Goal: Book appointment/travel/reservation

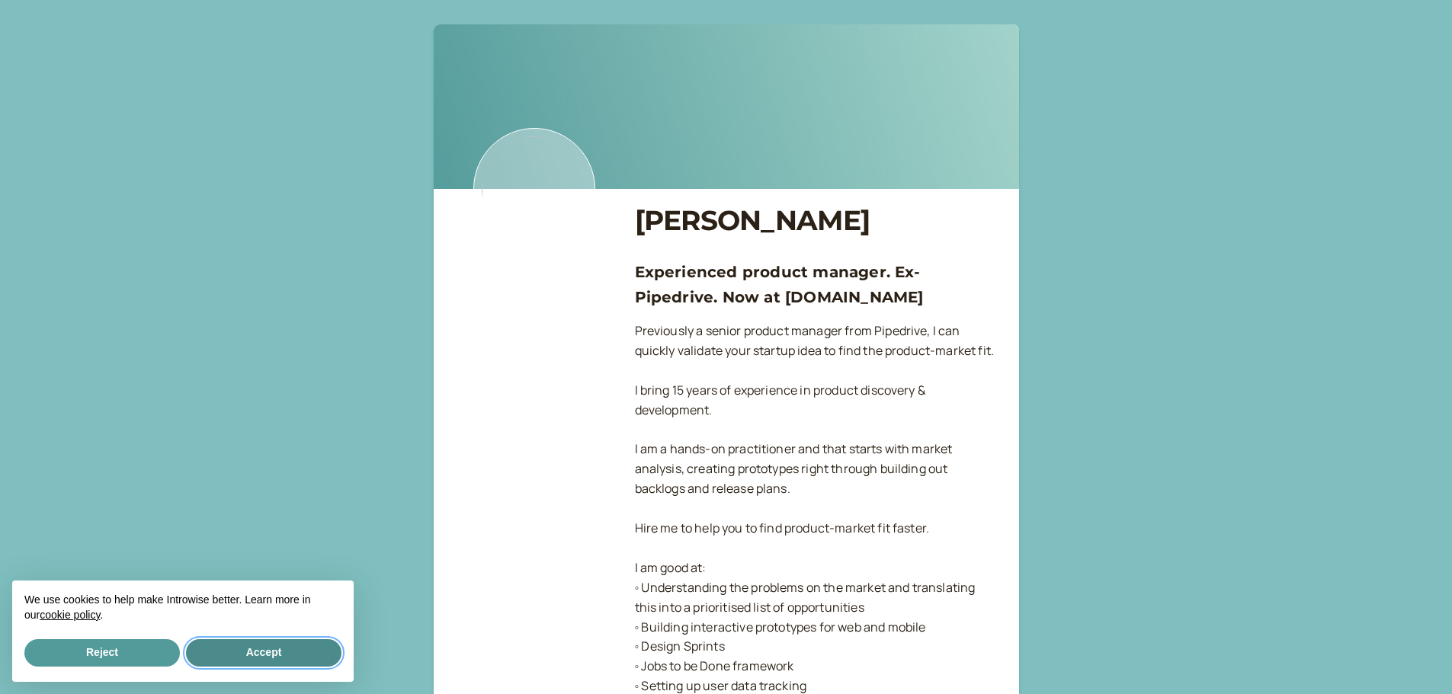
click at [277, 652] on button "Accept" at bounding box center [264, 653] width 156 height 27
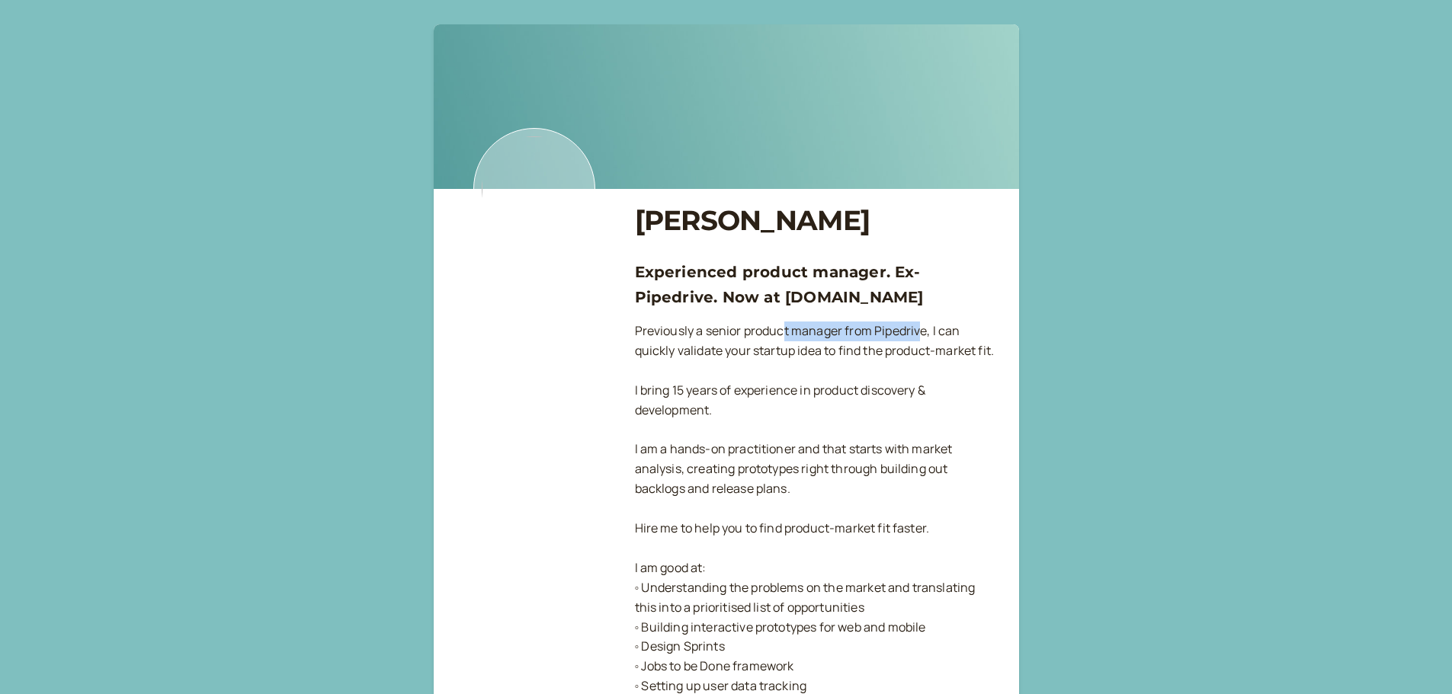
drag, startPoint x: 782, startPoint y: 332, endPoint x: 924, endPoint y: 329, distance: 141.8
click at [924, 329] on p "Previously a senior product manager from Pipedrive, I can quickly validate your…" at bounding box center [815, 579] width 360 height 514
drag, startPoint x: 658, startPoint y: 353, endPoint x: 925, endPoint y: 351, distance: 267.6
click at [925, 351] on p "Previously a senior product manager from Pipedrive, I can quickly validate your…" at bounding box center [815, 579] width 360 height 514
drag, startPoint x: 656, startPoint y: 412, endPoint x: 889, endPoint y: 410, distance: 232.5
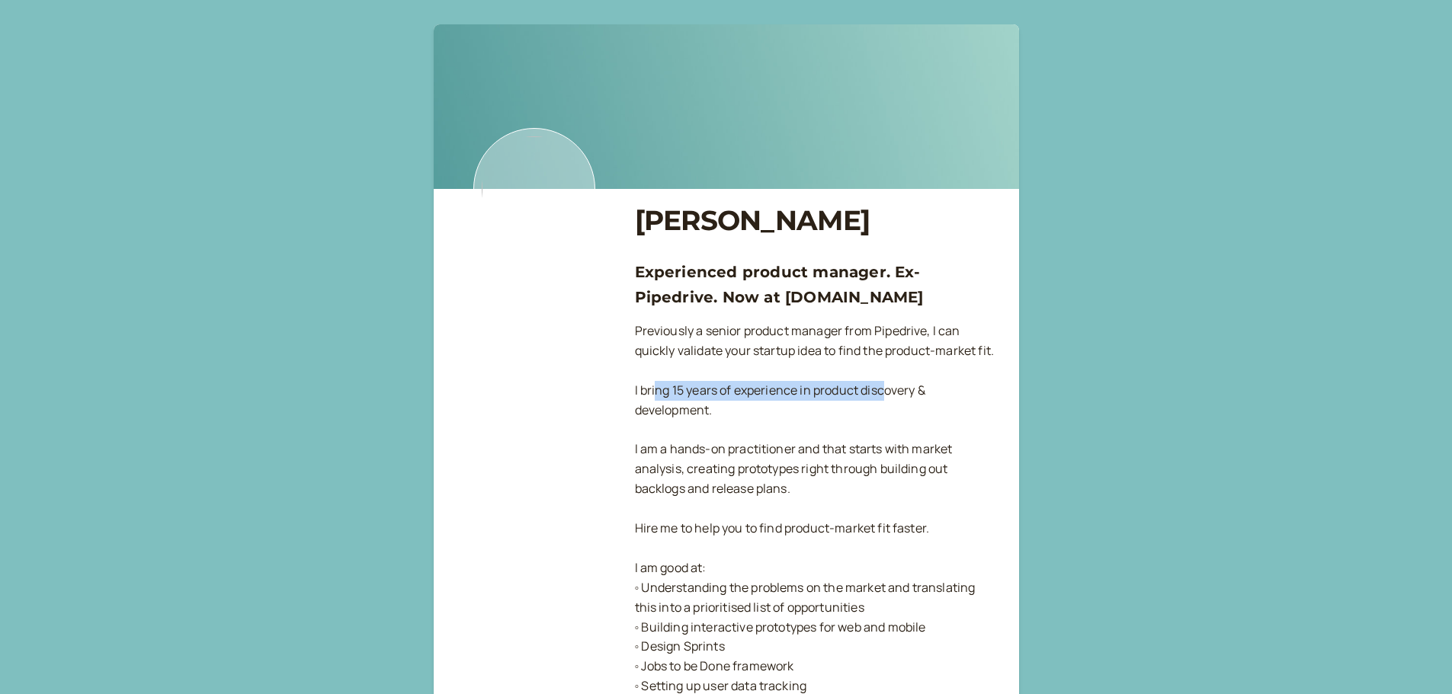
click at [889, 410] on p "Previously a senior product manager from Pipedrive, I can quickly validate your…" at bounding box center [815, 579] width 360 height 514
drag, startPoint x: 653, startPoint y: 434, endPoint x: 683, endPoint y: 432, distance: 29.8
click at [683, 432] on p "Previously a senior product manager from Pipedrive, I can quickly validate your…" at bounding box center [815, 579] width 360 height 514
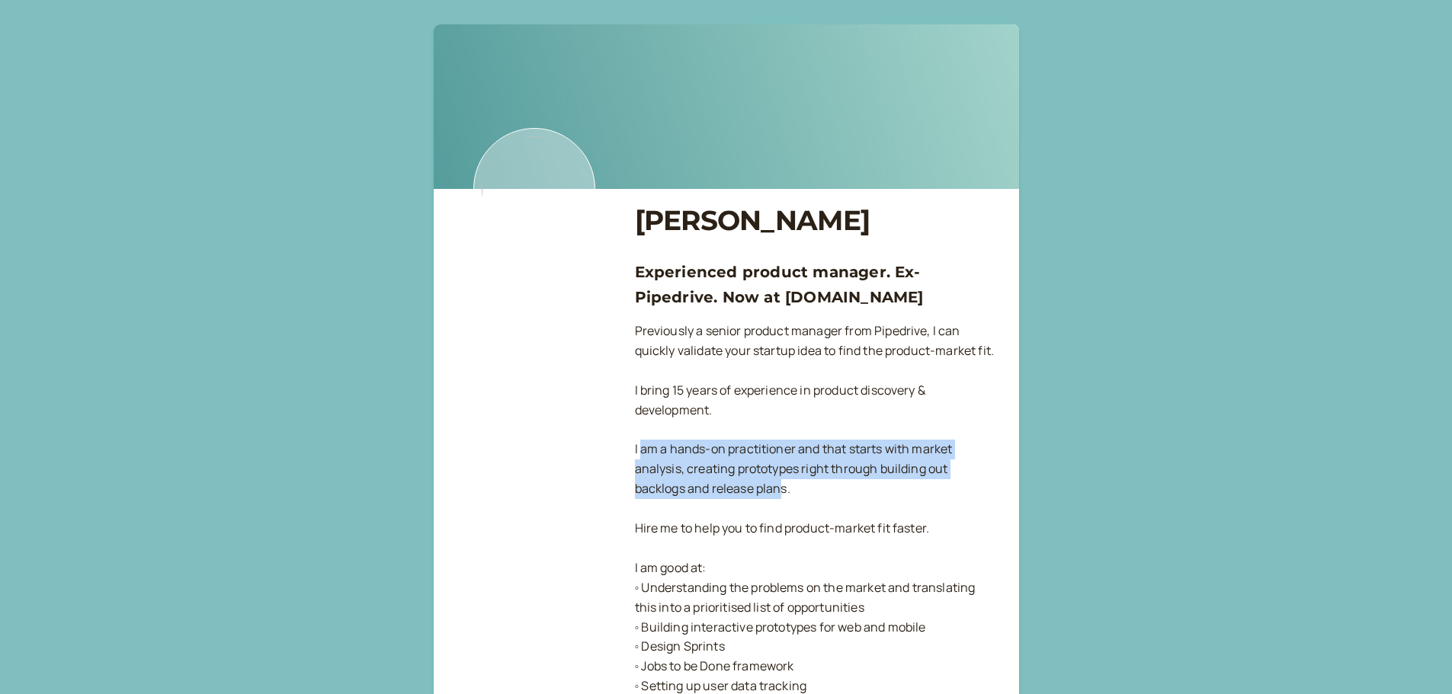
drag, startPoint x: 643, startPoint y: 472, endPoint x: 781, endPoint y: 500, distance: 140.1
click at [781, 500] on p "Previously a senior product manager from Pipedrive, I can quickly validate your…" at bounding box center [815, 579] width 360 height 514
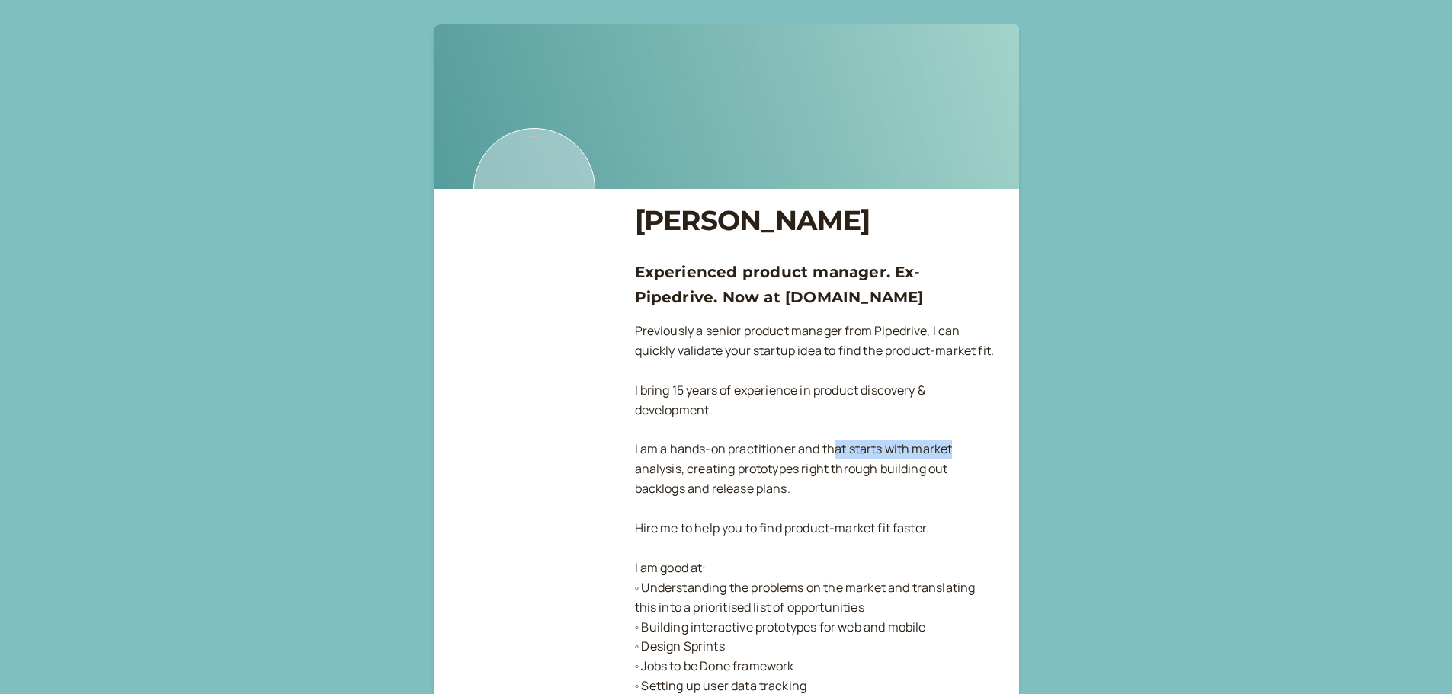
drag, startPoint x: 854, startPoint y: 470, endPoint x: 957, endPoint y: 472, distance: 103.7
click at [957, 472] on p "Previously a senior product manager from Pipedrive, I can quickly validate your…" at bounding box center [815, 579] width 360 height 514
drag, startPoint x: 640, startPoint y: 489, endPoint x: 948, endPoint y: 488, distance: 308.0
click at [948, 488] on p "Previously a senior product manager from Pipedrive, I can quickly validate your…" at bounding box center [815, 579] width 360 height 514
drag, startPoint x: 658, startPoint y: 512, endPoint x: 779, endPoint y: 505, distance: 121.4
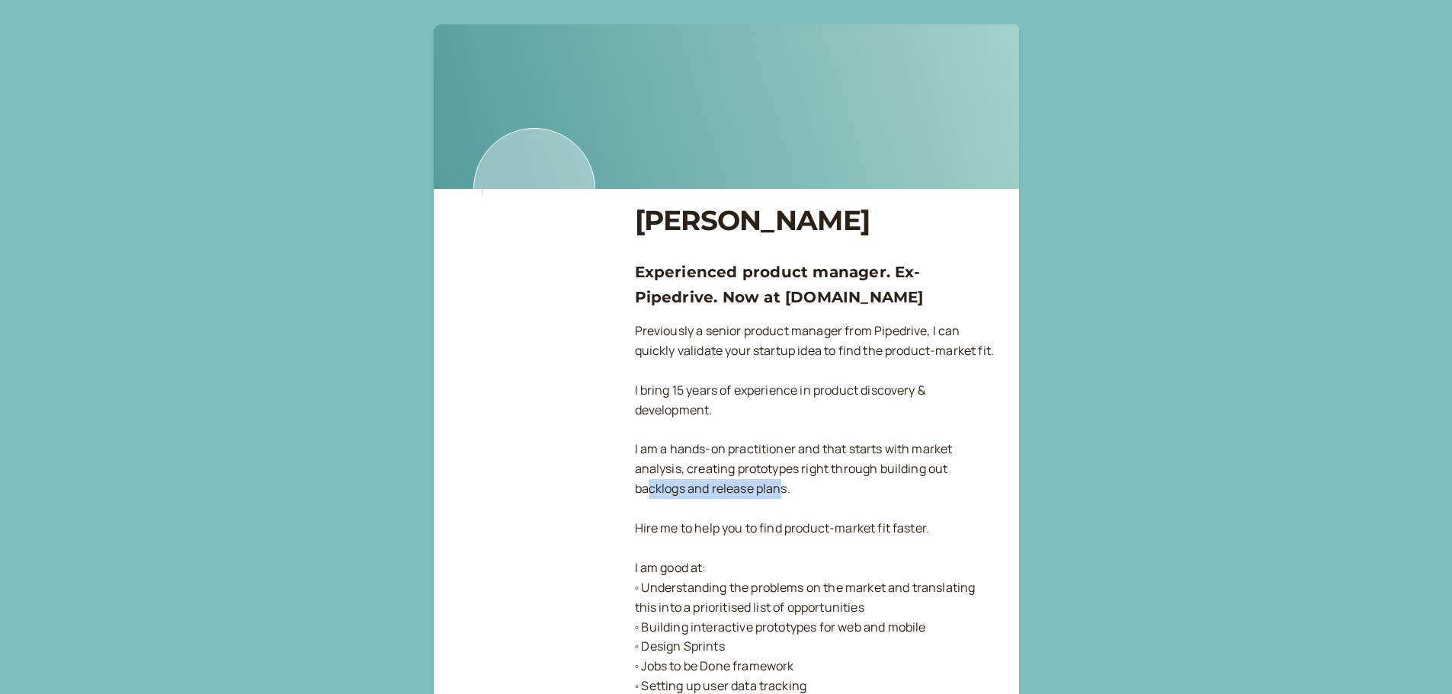
click at [779, 505] on p "Previously a senior product manager from Pipedrive, I can quickly validate your…" at bounding box center [815, 579] width 360 height 514
click at [774, 508] on p "Previously a senior product manager from Pipedrive, I can quickly validate your…" at bounding box center [815, 579] width 360 height 514
drag, startPoint x: 649, startPoint y: 542, endPoint x: 918, endPoint y: 544, distance: 269.1
click at [918, 544] on p "Previously a senior product manager from Pipedrive, I can quickly validate your…" at bounding box center [815, 579] width 360 height 514
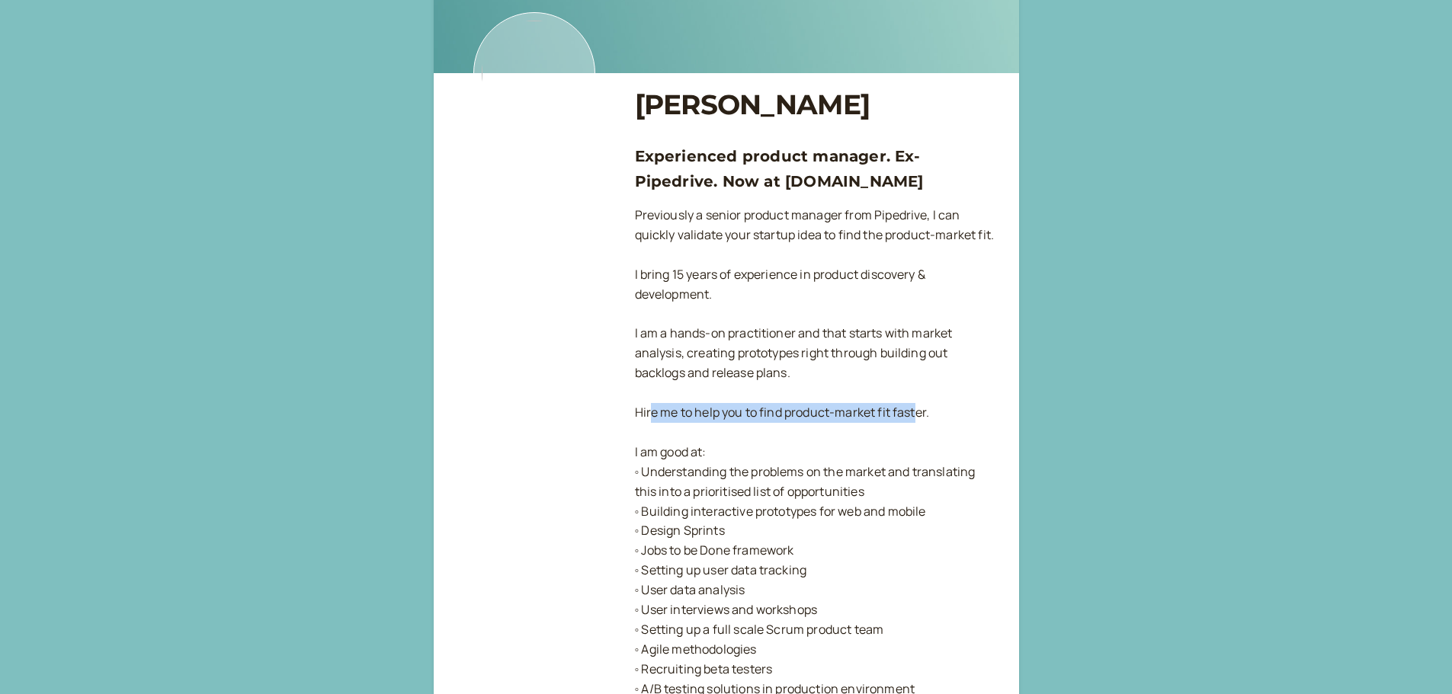
scroll to position [152, 0]
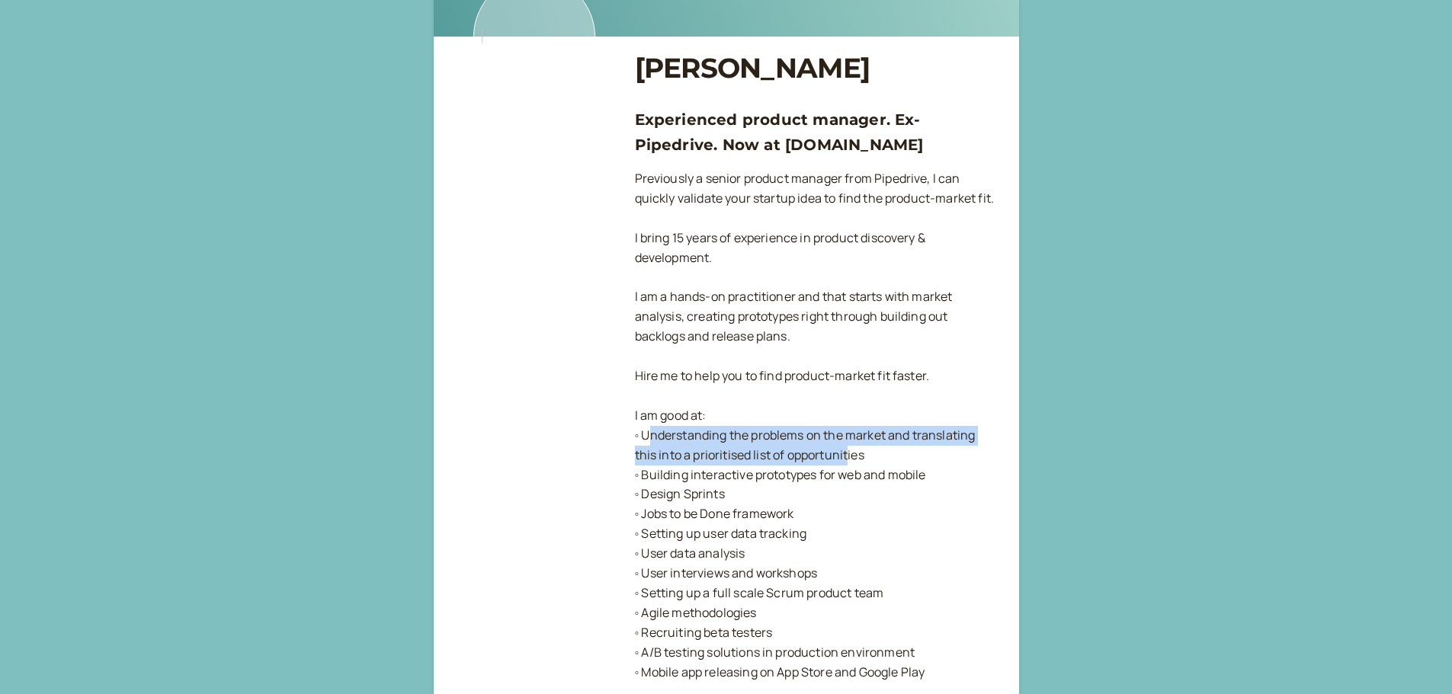
drag, startPoint x: 650, startPoint y: 456, endPoint x: 849, endPoint y: 472, distance: 199.6
click at [849, 472] on p "Previously a senior product manager from Pipedrive, I can quickly validate your…" at bounding box center [815, 426] width 360 height 514
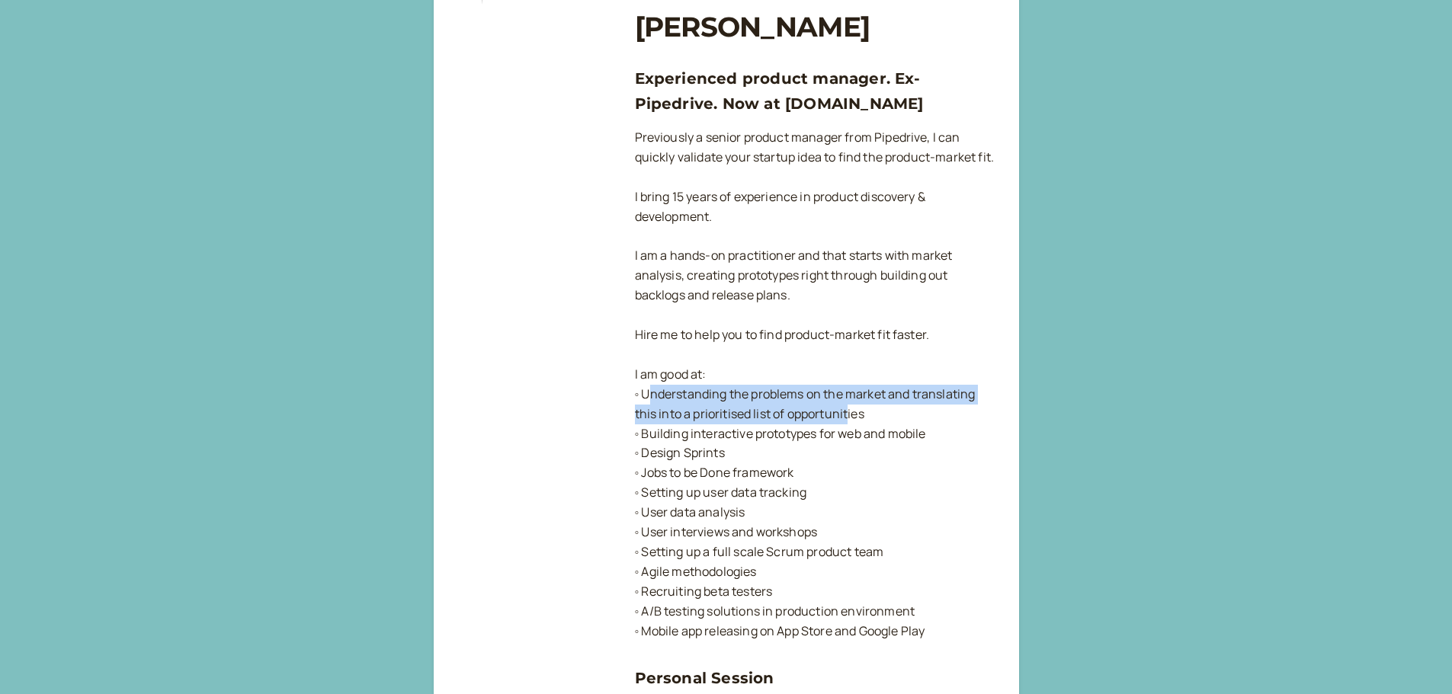
scroll to position [229, 0]
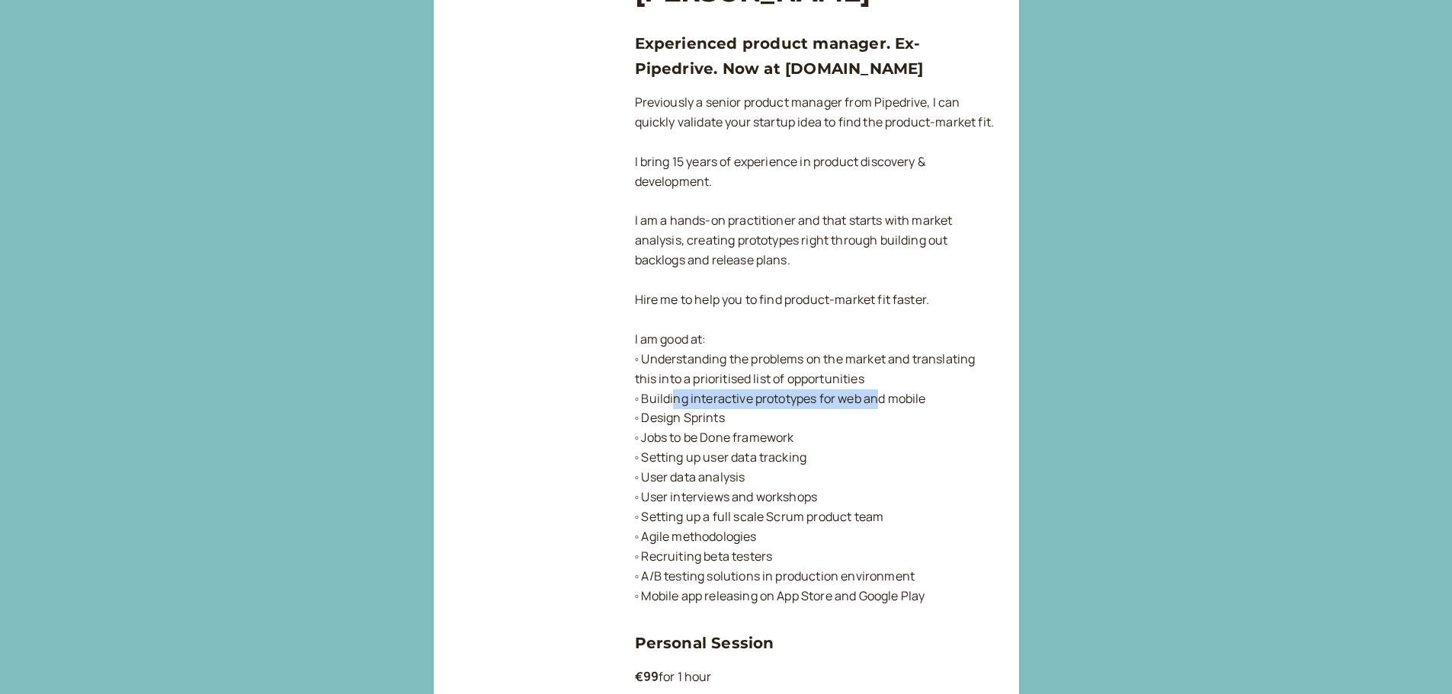
drag, startPoint x: 678, startPoint y: 412, endPoint x: 881, endPoint y: 412, distance: 203.5
click at [881, 412] on p "Previously a senior product manager from Pipedrive, I can quickly validate your…" at bounding box center [815, 350] width 360 height 514
click at [745, 425] on p "Previously a senior product manager from Pipedrive, I can quickly validate your…" at bounding box center [815, 350] width 360 height 514
drag, startPoint x: 663, startPoint y: 412, endPoint x: 908, endPoint y: 415, distance: 244.7
click at [908, 415] on p "Previously a senior product manager from Pipedrive, I can quickly validate your…" at bounding box center [815, 350] width 360 height 514
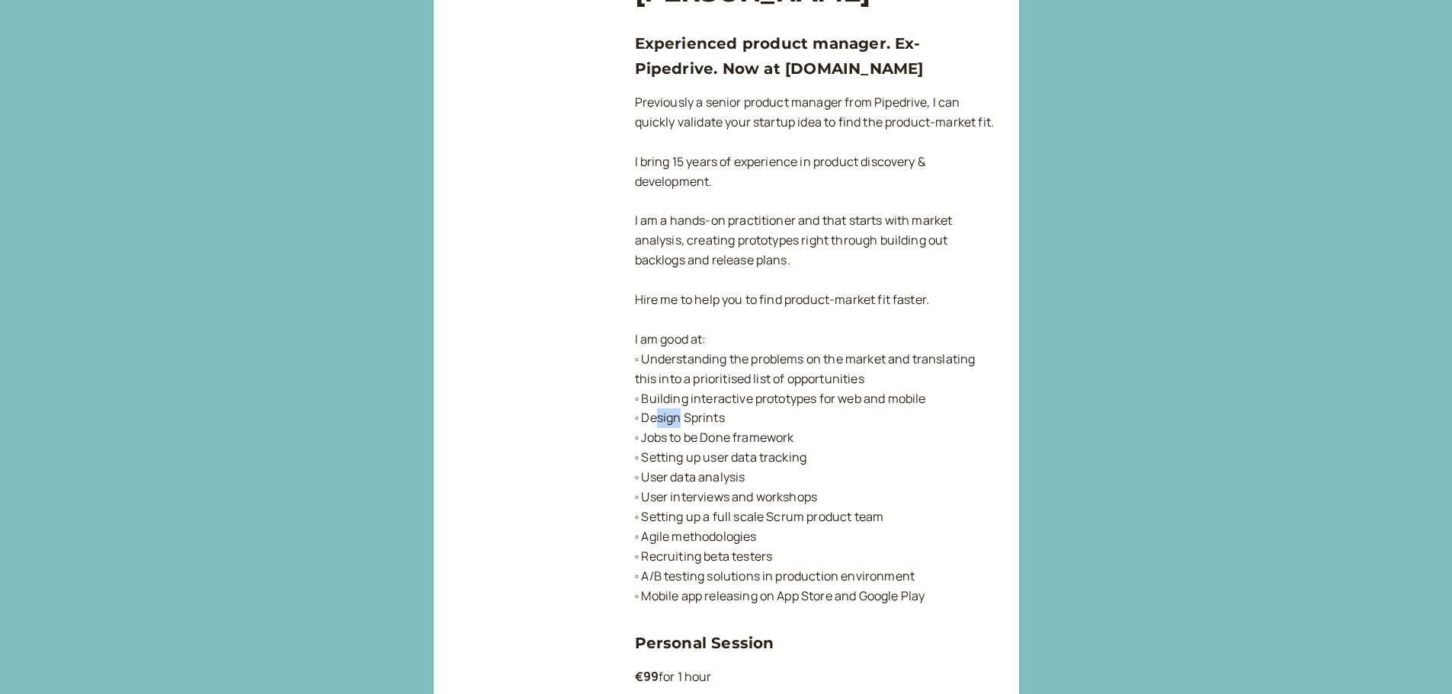
drag, startPoint x: 658, startPoint y: 436, endPoint x: 682, endPoint y: 435, distance: 24.4
click at [682, 435] on p "Previously a senior product manager from Pipedrive, I can quickly validate your…" at bounding box center [815, 350] width 360 height 514
drag, startPoint x: 663, startPoint y: 457, endPoint x: 776, endPoint y: 459, distance: 112.8
click at [776, 459] on p "Previously a senior product manager from Pipedrive, I can quickly validate your…" at bounding box center [815, 350] width 360 height 514
drag, startPoint x: 642, startPoint y: 479, endPoint x: 789, endPoint y: 470, distance: 147.4
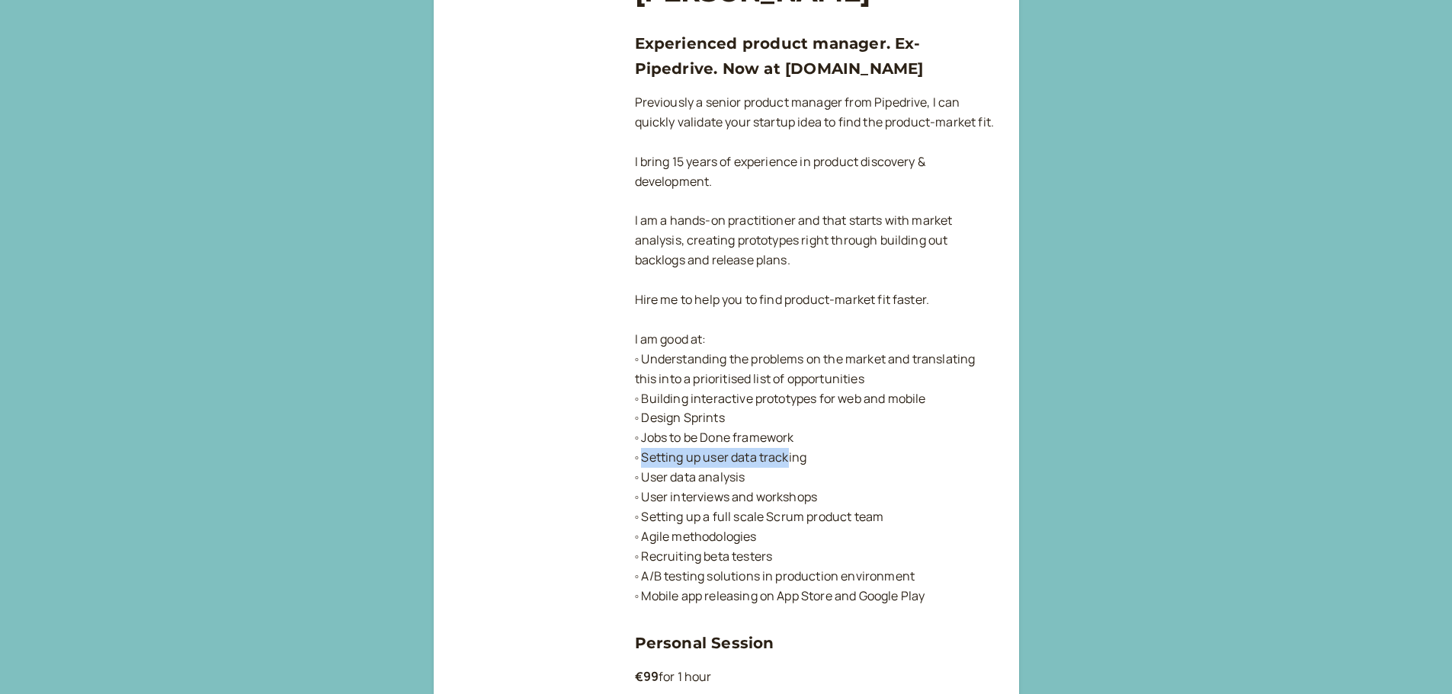
click at [789, 470] on p "Previously a senior product manager from Pipedrive, I can quickly validate your…" at bounding box center [815, 350] width 360 height 514
drag, startPoint x: 659, startPoint y: 492, endPoint x: 733, endPoint y: 489, distance: 74.0
click at [733, 489] on p "Previously a senior product manager from Pipedrive, I can quickly validate your…" at bounding box center [815, 350] width 360 height 514
drag, startPoint x: 640, startPoint y: 514, endPoint x: 791, endPoint y: 511, distance: 151.0
click at [791, 511] on p "Previously a senior product manager from Pipedrive, I can quickly validate your…" at bounding box center [815, 350] width 360 height 514
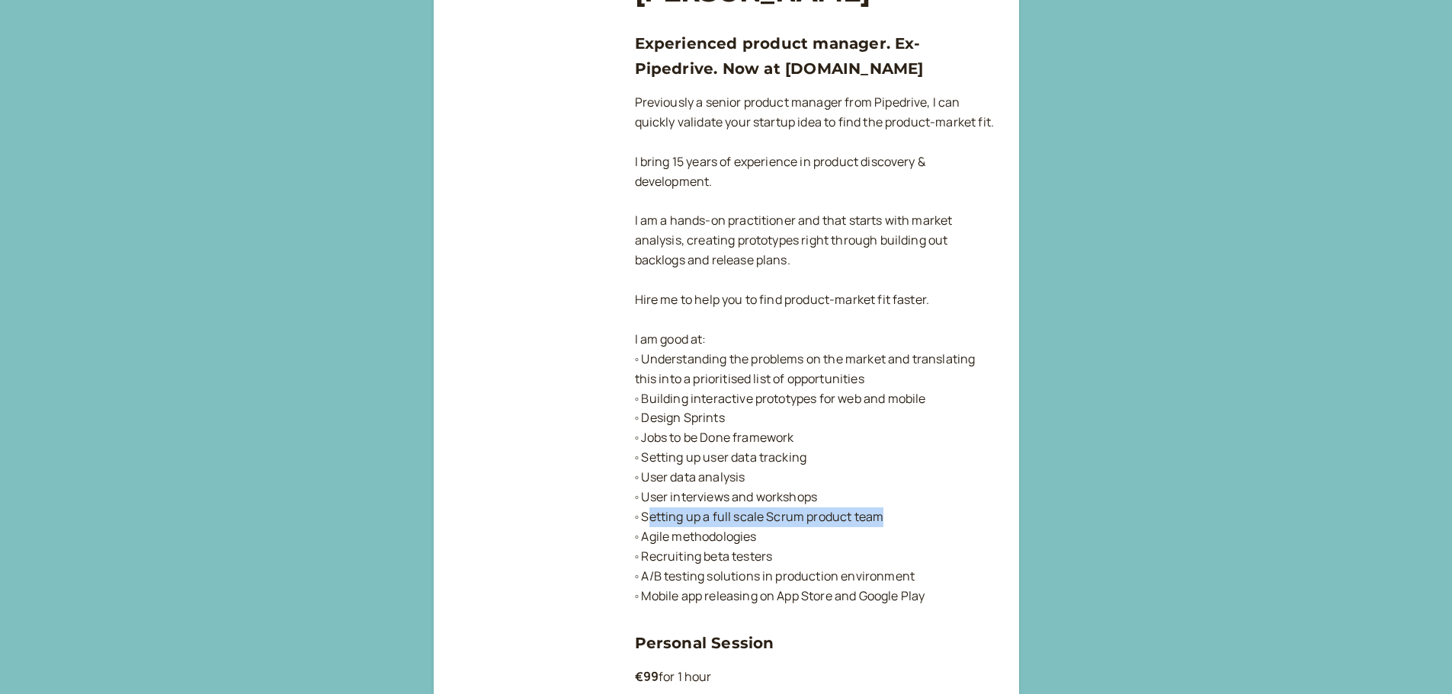
drag, startPoint x: 653, startPoint y: 534, endPoint x: 886, endPoint y: 537, distance: 233.3
click at [886, 537] on p "Previously a senior product manager from Pipedrive, I can quickly validate your…" at bounding box center [815, 350] width 360 height 514
drag, startPoint x: 653, startPoint y: 560, endPoint x: 749, endPoint y: 553, distance: 97.0
click at [749, 553] on p "Previously a senior product manager from Pipedrive, I can quickly validate your…" at bounding box center [815, 350] width 360 height 514
drag, startPoint x: 659, startPoint y: 572, endPoint x: 756, endPoint y: 570, distance: 96.8
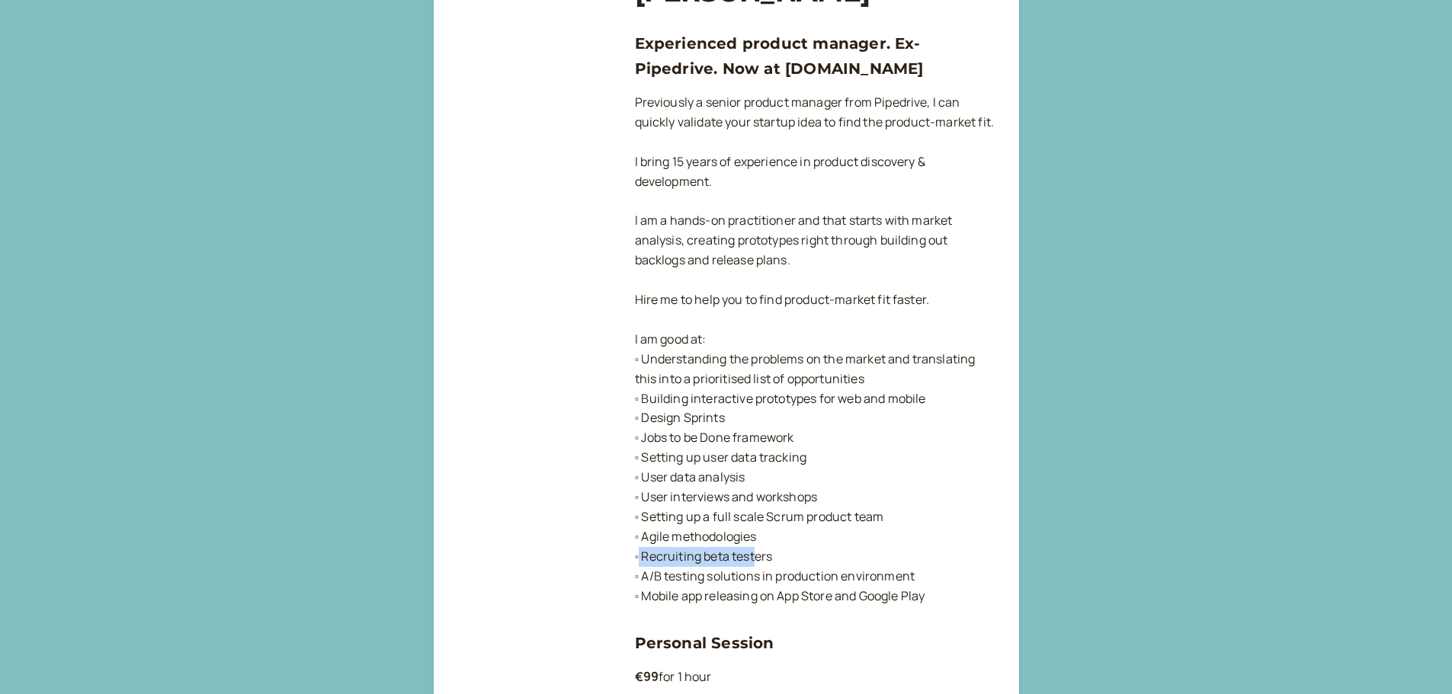
click at [756, 570] on p "Previously a senior product manager from Pipedrive, I can quickly validate your…" at bounding box center [815, 350] width 360 height 514
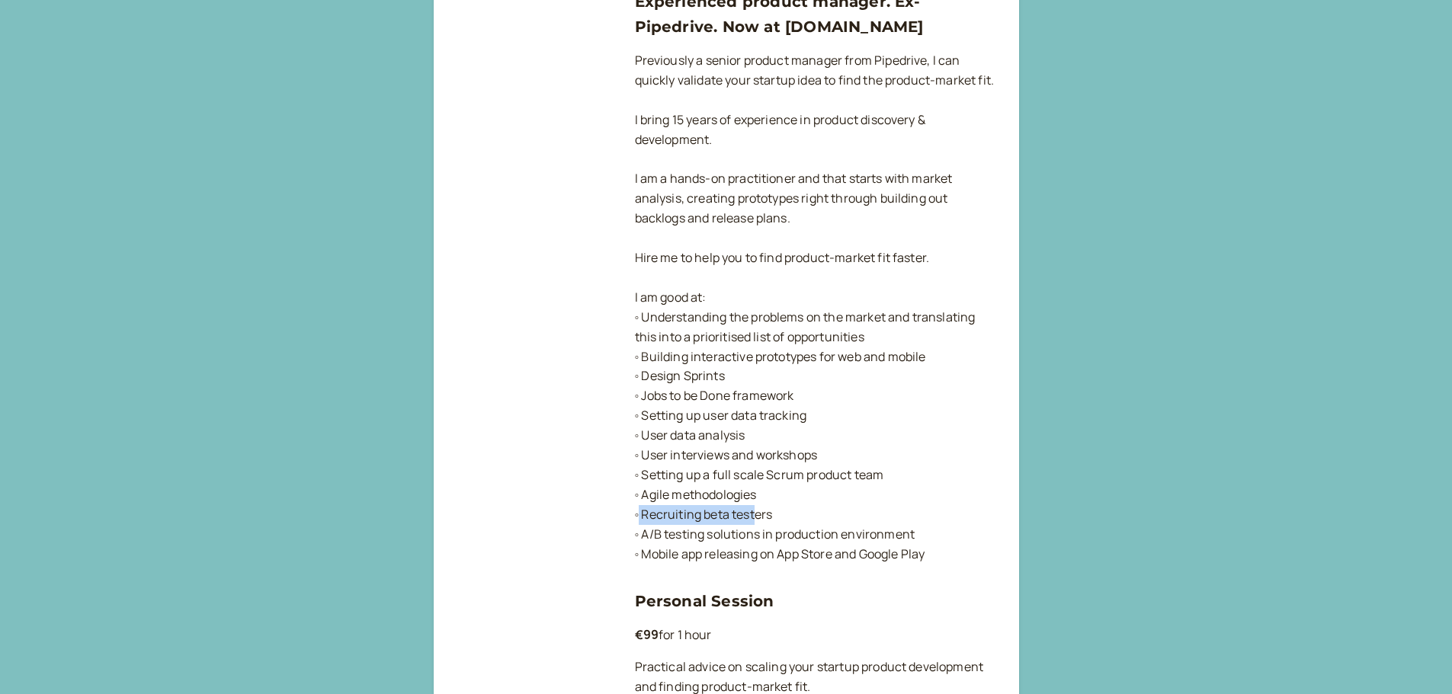
scroll to position [305, 0]
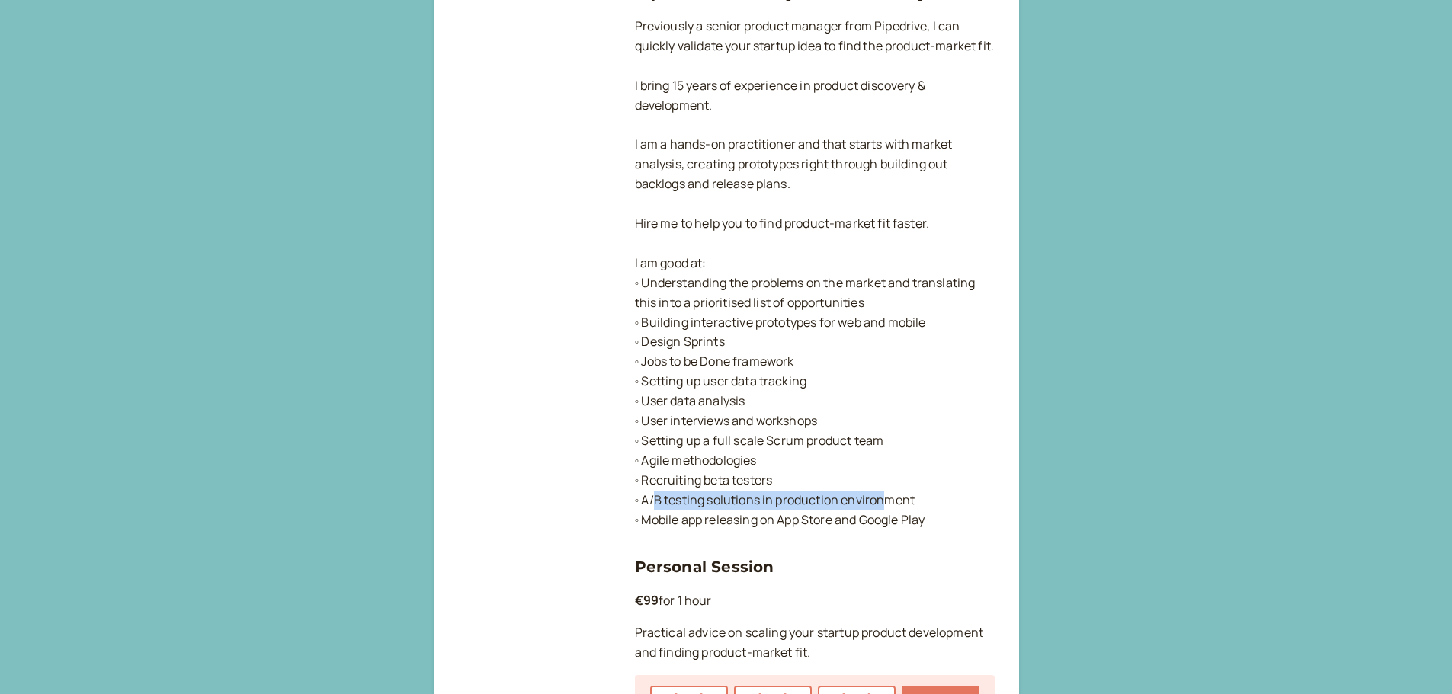
drag, startPoint x: 656, startPoint y: 523, endPoint x: 889, endPoint y: 522, distance: 233.3
click at [889, 522] on p "Previously a senior product manager from Pipedrive, I can quickly validate your…" at bounding box center [815, 274] width 360 height 514
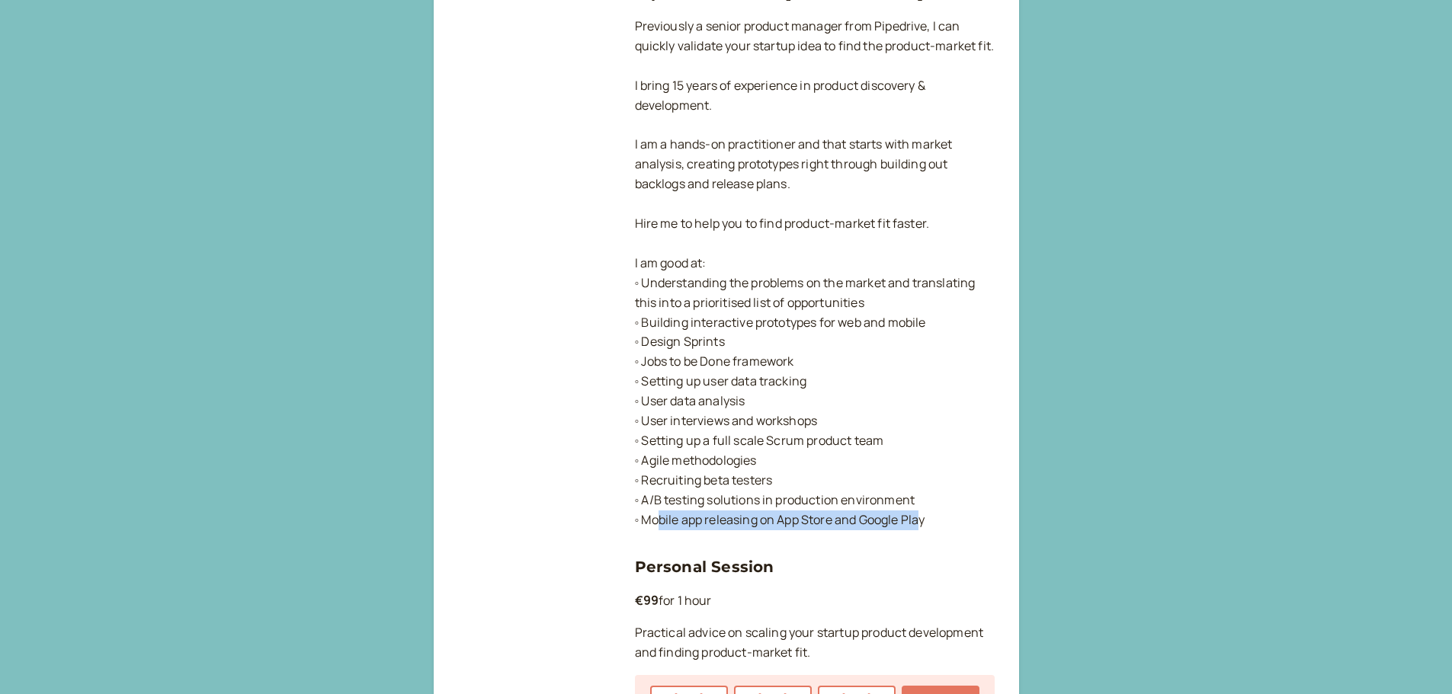
drag, startPoint x: 658, startPoint y: 540, endPoint x: 922, endPoint y: 536, distance: 264.5
click at [922, 531] on p "Previously a senior product manager from Pipedrive, I can quickly validate your…" at bounding box center [815, 274] width 360 height 514
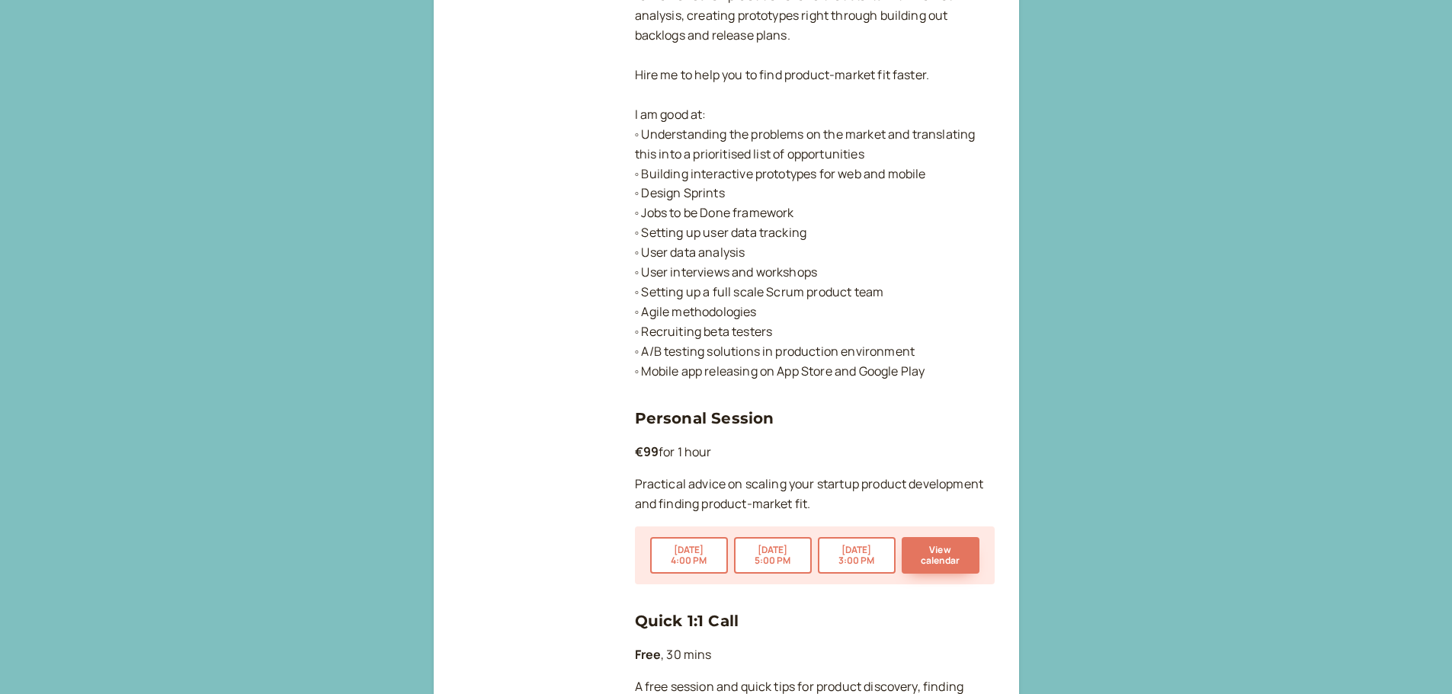
scroll to position [457, 0]
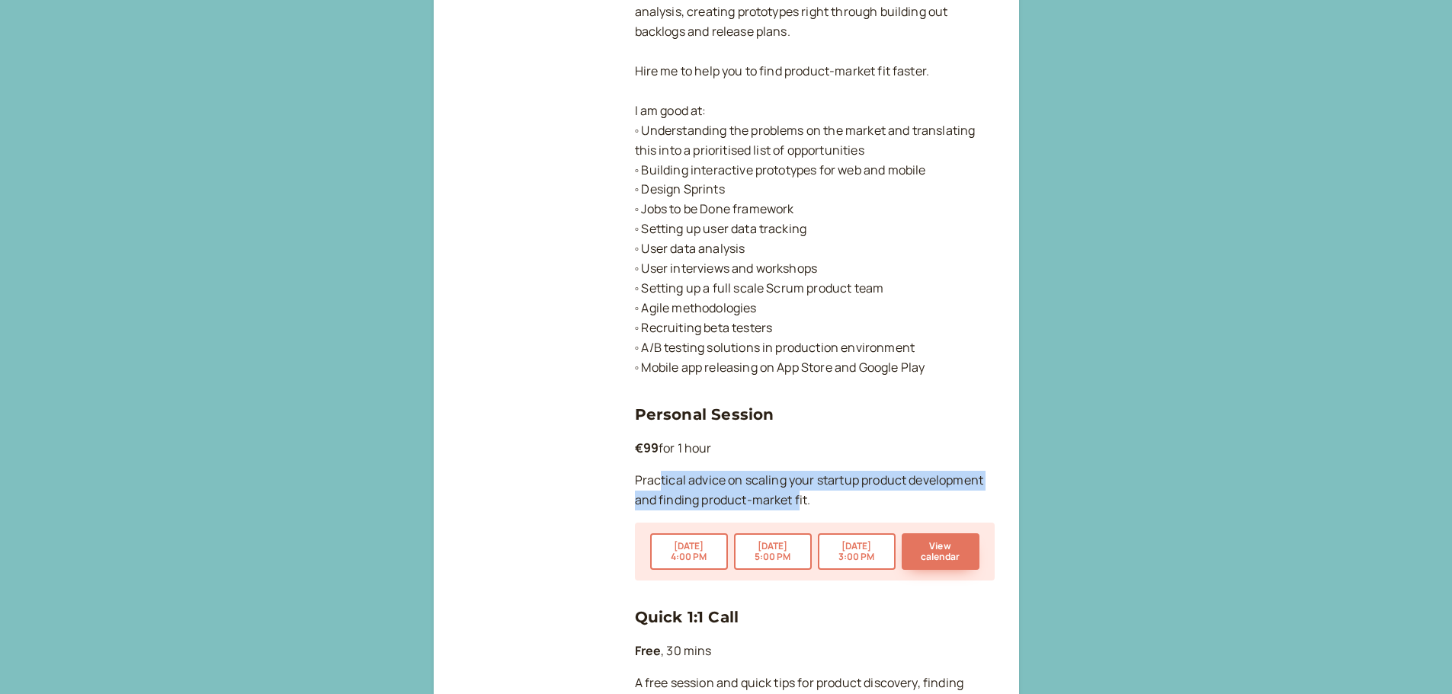
drag, startPoint x: 659, startPoint y: 500, endPoint x: 798, endPoint y: 515, distance: 140.2
click at [798, 511] on p "Practical advice on scaling your startup product development and finding produc…" at bounding box center [815, 491] width 360 height 40
click at [797, 511] on p "Practical advice on scaling your startup product development and finding produc…" at bounding box center [815, 491] width 360 height 40
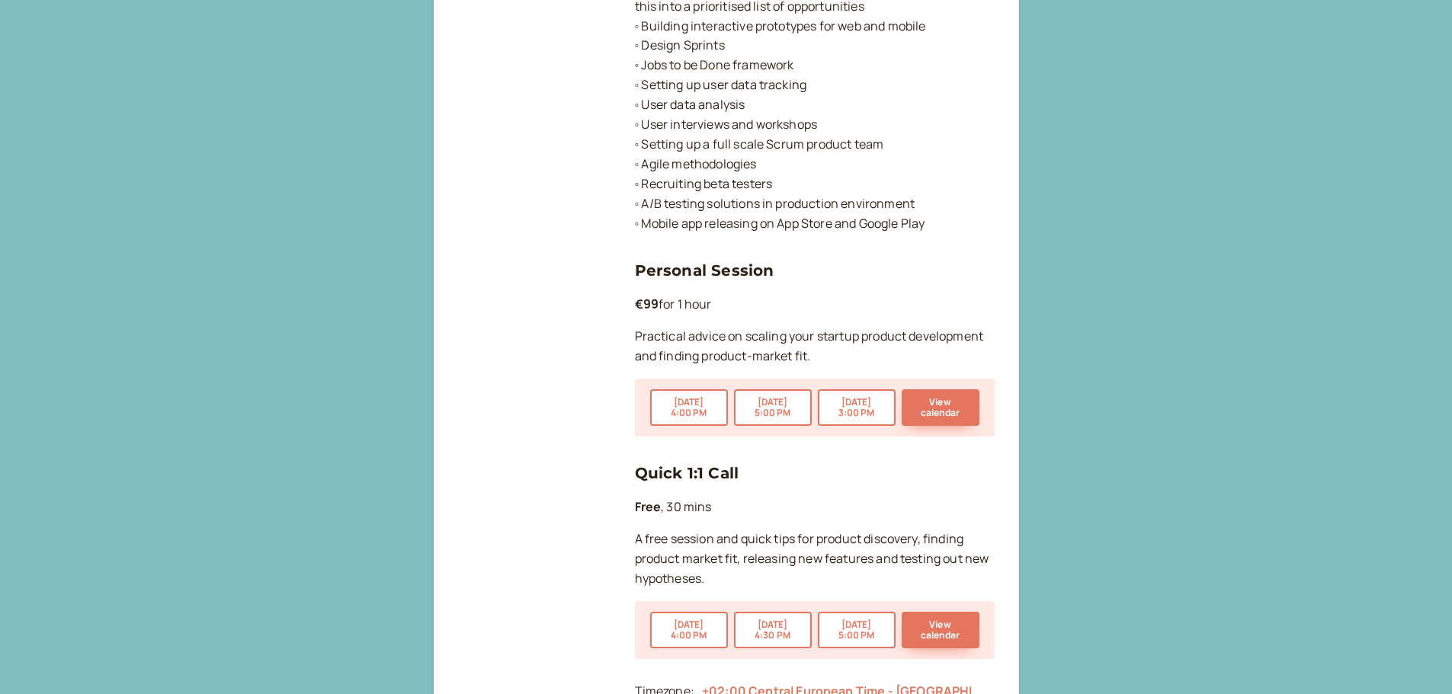
scroll to position [610, 0]
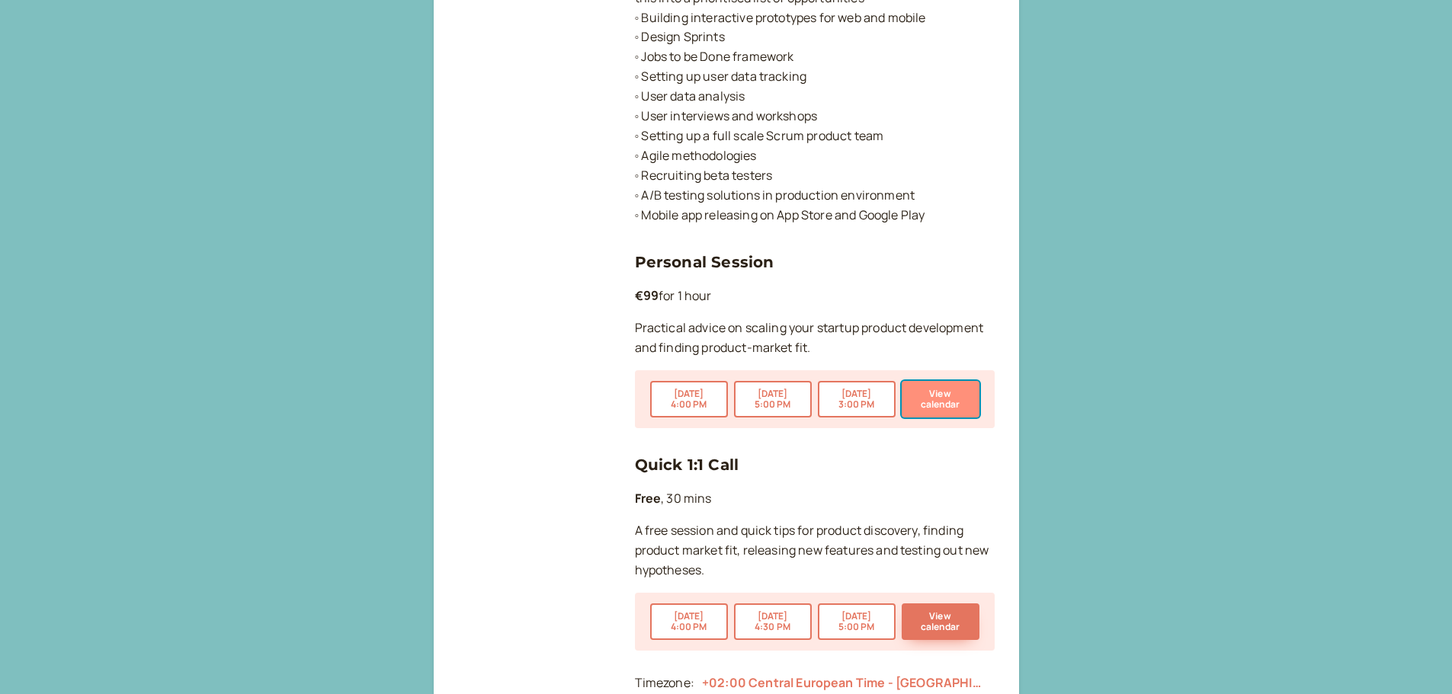
click at [935, 418] on button "View calendar" at bounding box center [941, 399] width 78 height 37
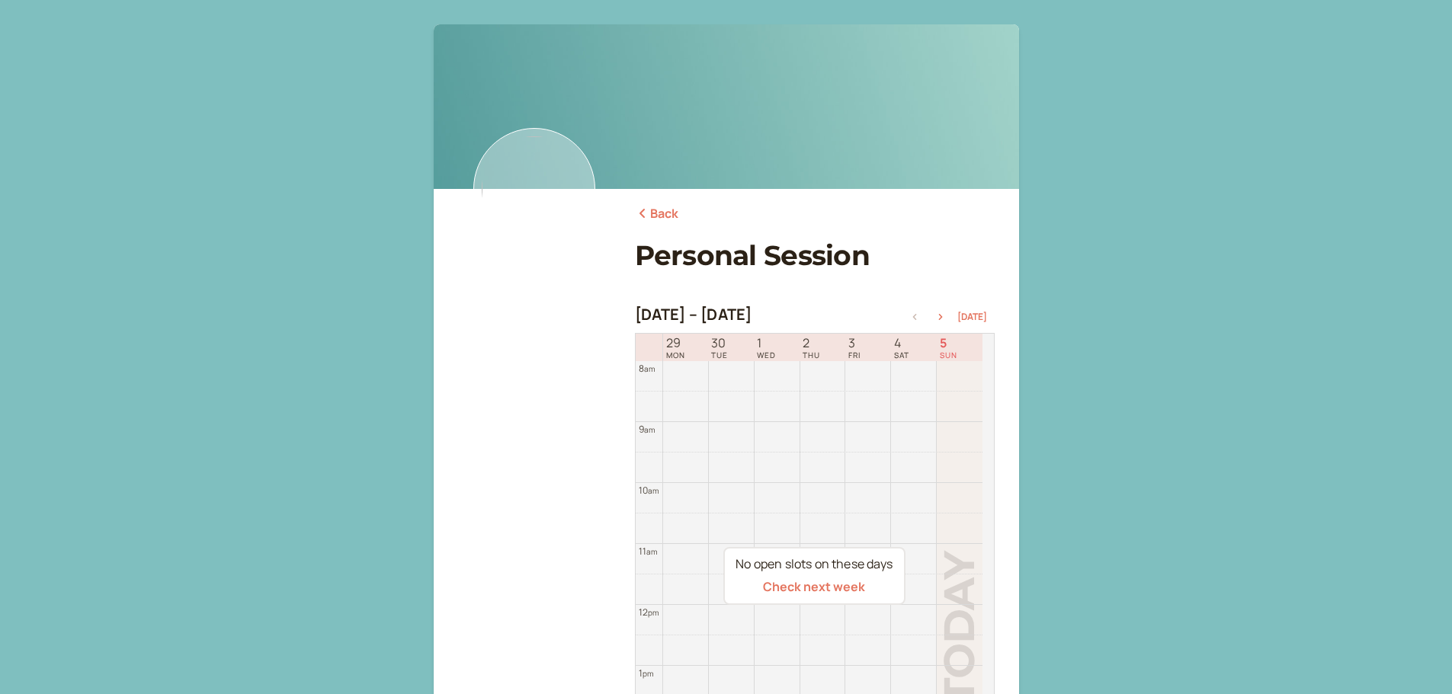
click at [550, 183] on img at bounding box center [534, 189] width 122 height 122
